Goal: Transaction & Acquisition: Subscribe to service/newsletter

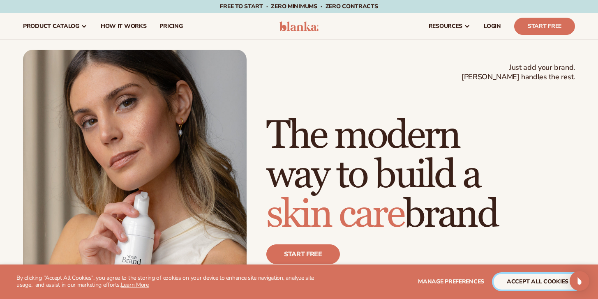
click at [525, 279] on button "accept all cookies" at bounding box center [538, 282] width 88 height 16
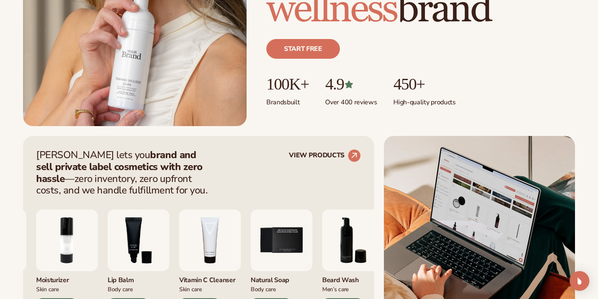
scroll to position [235, 0]
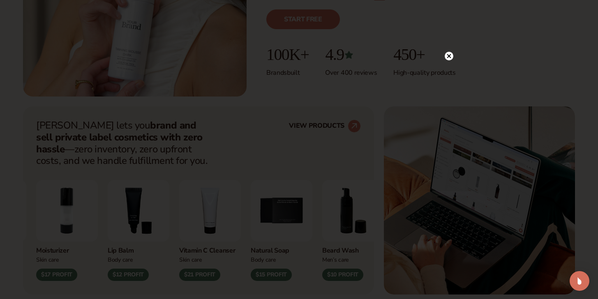
click at [450, 60] on icon at bounding box center [449, 56] width 9 height 9
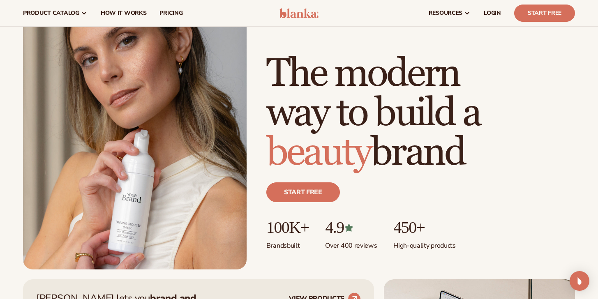
scroll to position [0, 0]
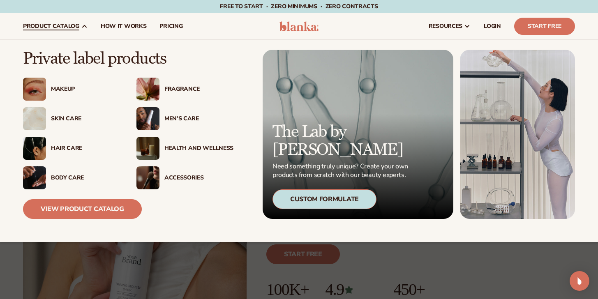
click at [69, 116] on div "Skin Care" at bounding box center [85, 118] width 69 height 7
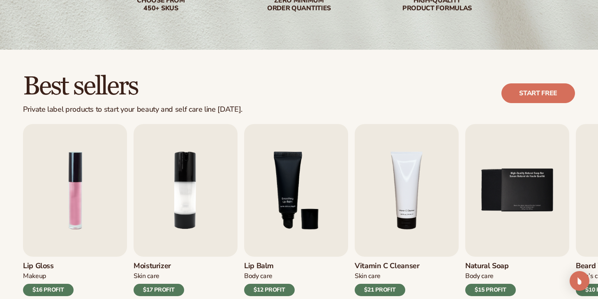
scroll to position [229, 0]
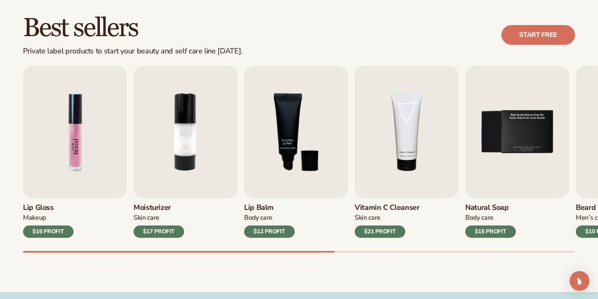
click at [88, 146] on img "1 / 9" at bounding box center [75, 132] width 104 height 133
click at [85, 173] on img "1 / 9" at bounding box center [75, 132] width 104 height 133
click at [45, 212] on h3 "Lip Gloss" at bounding box center [48, 207] width 51 height 9
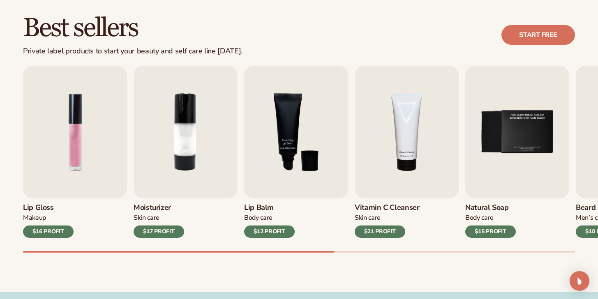
click at [49, 233] on div "$16 PROFIT" at bounding box center [48, 232] width 51 height 12
click at [194, 180] on img "2 / 9" at bounding box center [186, 132] width 104 height 133
click at [216, 159] on img "2 / 9" at bounding box center [186, 132] width 104 height 133
click at [281, 158] on img "3 / 9" at bounding box center [296, 132] width 104 height 133
click at [530, 31] on link "Start free" at bounding box center [538, 35] width 74 height 20
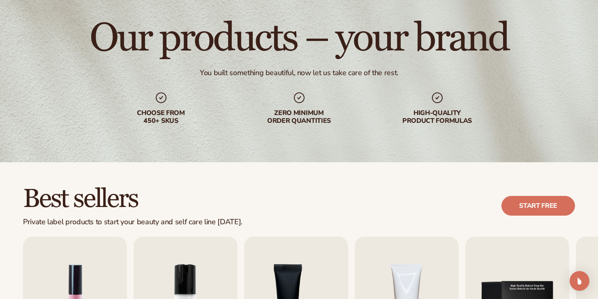
scroll to position [0, 0]
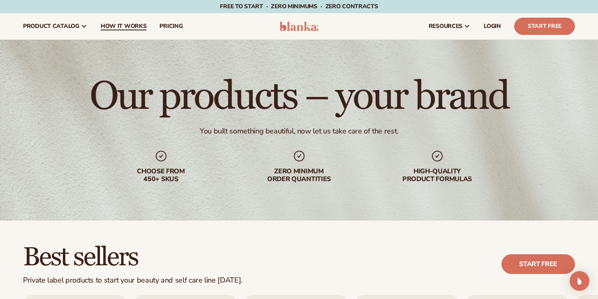
click at [141, 29] on span "How It Works" at bounding box center [124, 26] width 46 height 7
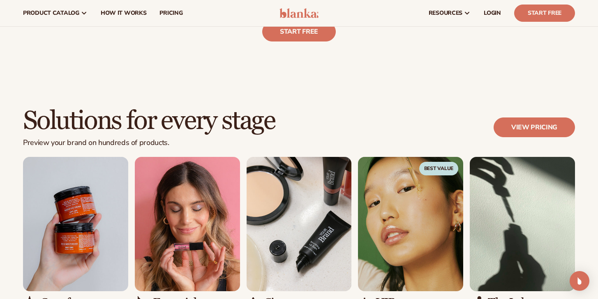
scroll to position [236, 0]
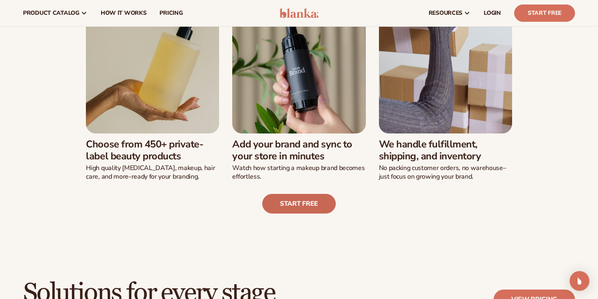
click at [310, 203] on link "Start free" at bounding box center [299, 204] width 74 height 20
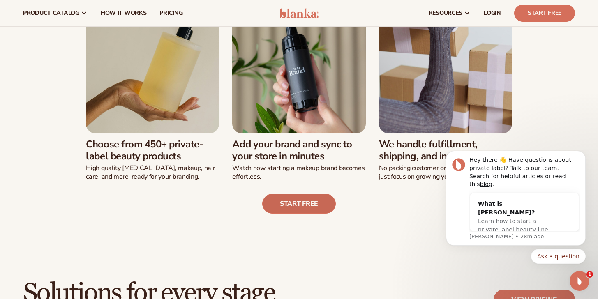
scroll to position [0, 0]
